Goal: Task Accomplishment & Management: Use online tool/utility

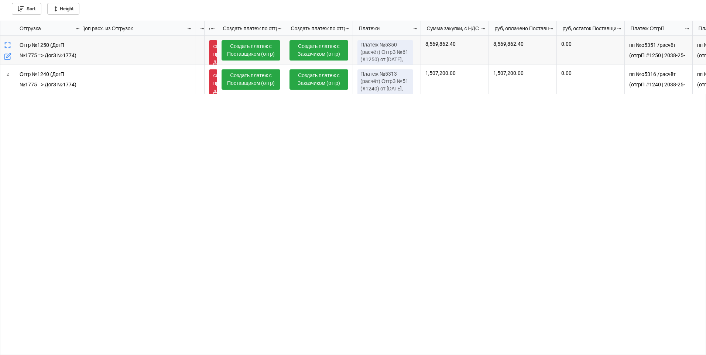
scroll to position [0, 739]
click at [320, 53] on link "Создать платеж с Заказчиком (отгр)" at bounding box center [318, 50] width 59 height 20
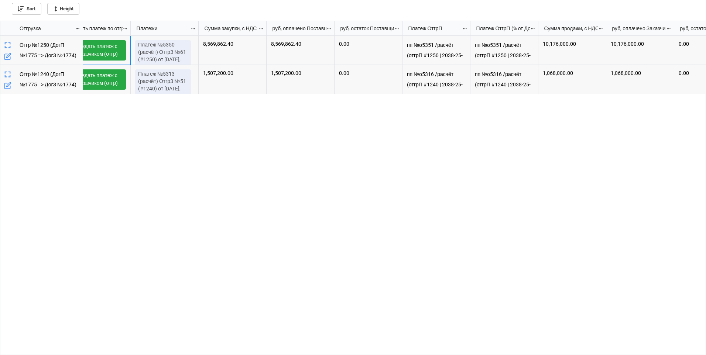
scroll to position [0, 0]
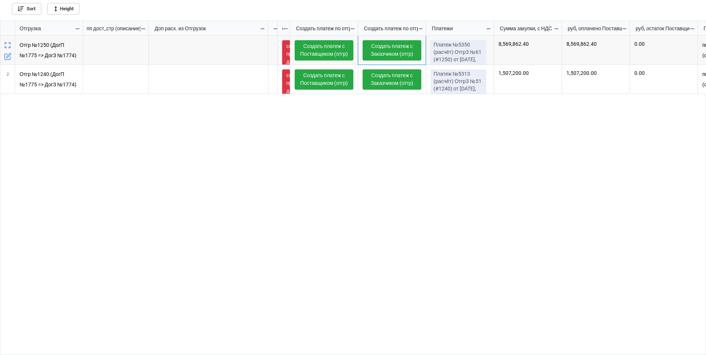
click at [10, 45] on icon "grid" at bounding box center [8, 45] width 10 height 10
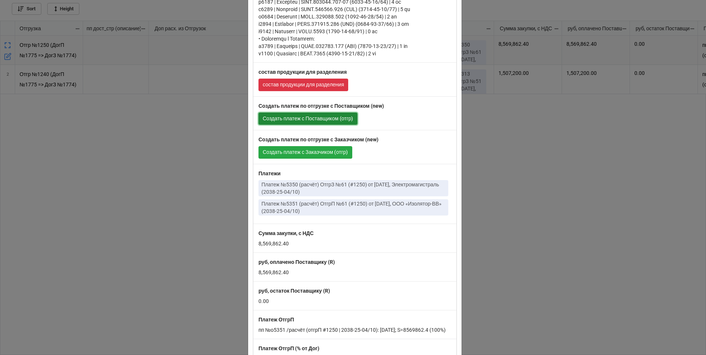
click at [305, 119] on link "Создать платеж с Поставщиком (отгр)" at bounding box center [308, 119] width 99 height 13
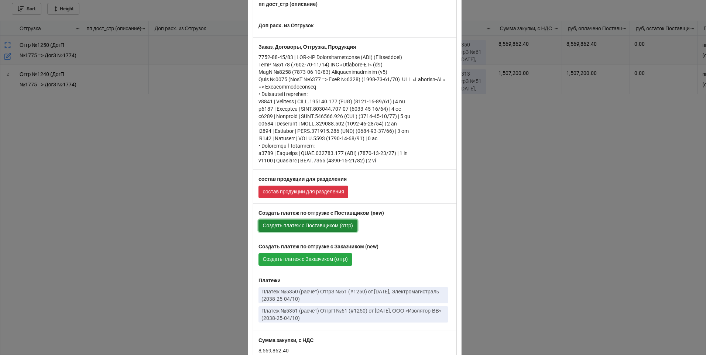
scroll to position [332, 0]
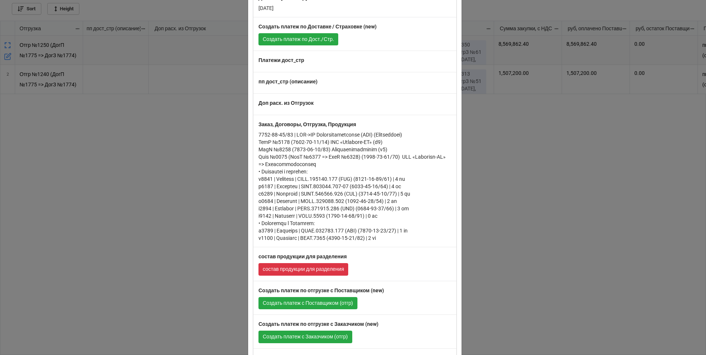
click at [228, 192] on div "× Close Отгрузка Отгр №1250 (ДогП №1775 => ДогЗ №1774) (2038-25-04/10) ООО «Изо…" at bounding box center [353, 177] width 706 height 355
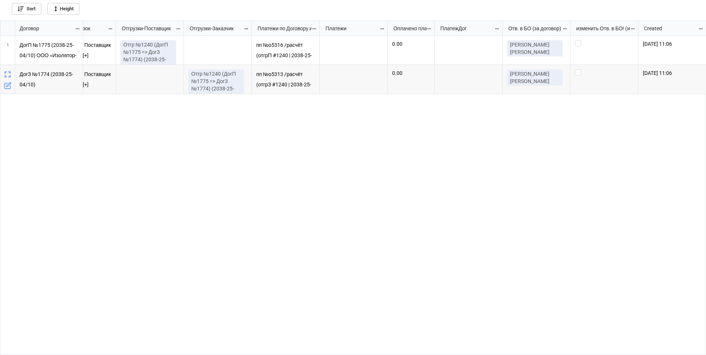
scroll to position [0, 1043]
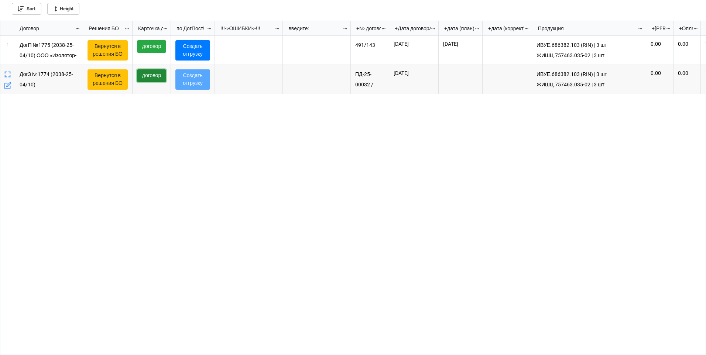
click at [157, 74] on link "договор" at bounding box center [151, 75] width 29 height 13
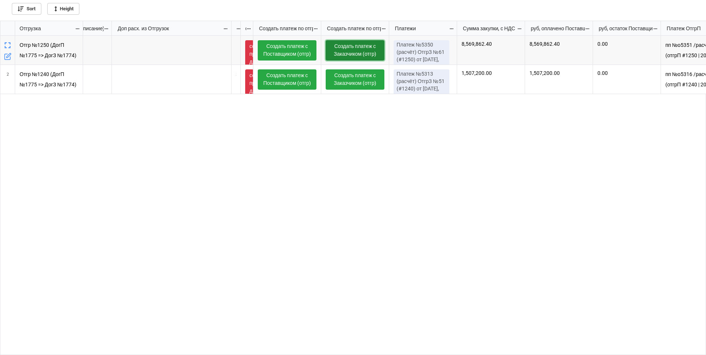
click at [350, 50] on link "Создать платеж с Заказчиком (отгр)" at bounding box center [355, 50] width 59 height 20
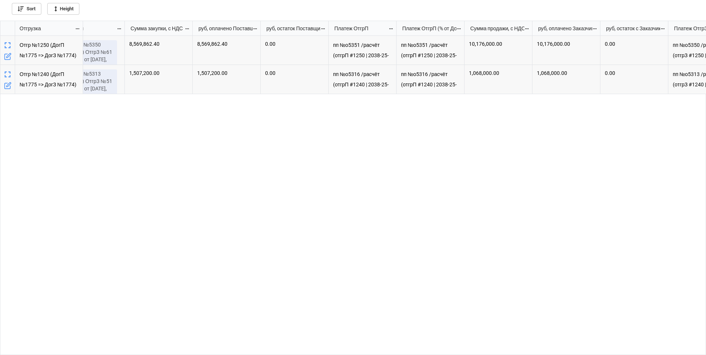
scroll to position [0, 1062]
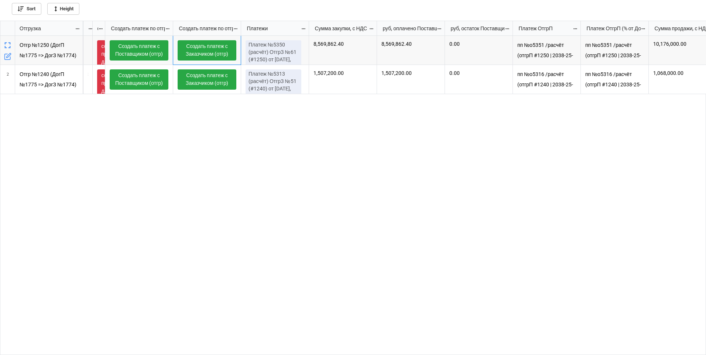
click at [345, 58] on div "8,569,862.40" at bounding box center [343, 50] width 68 height 29
click at [418, 57] on div "8,569,862.40" at bounding box center [411, 50] width 68 height 29
click at [478, 55] on div "0.00" at bounding box center [479, 50] width 68 height 29
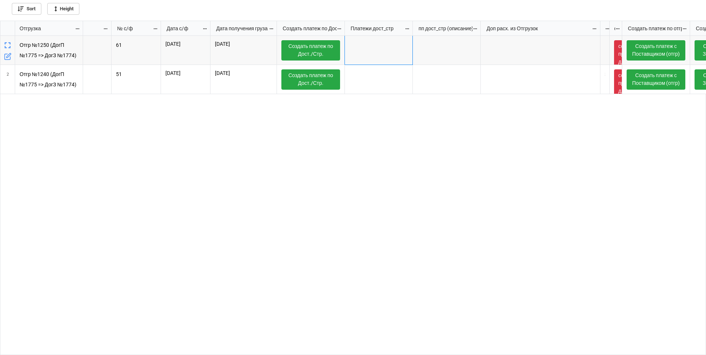
click at [366, 55] on div "grid" at bounding box center [379, 50] width 68 height 29
click at [218, 55] on div "[DATE]" at bounding box center [243, 50] width 66 height 29
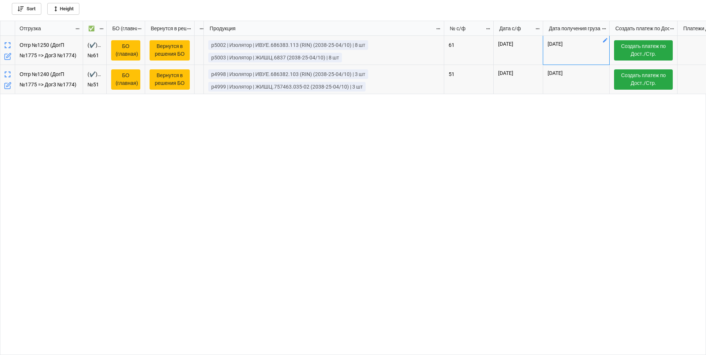
click at [222, 155] on div "(✔️)Отгр №61 (#1250) от [DATE] (ДогП №491/143 (#1775) => ДогЗ №ПД-25-00032 / За…" at bounding box center [394, 196] width 623 height 320
